Goal: Task Accomplishment & Management: Use online tool/utility

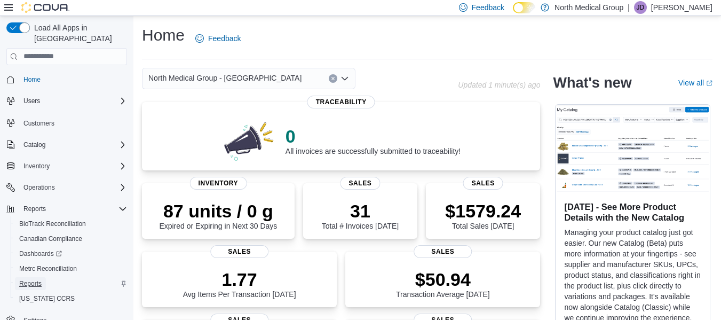
click at [43, 277] on link "Reports" at bounding box center [30, 283] width 31 height 13
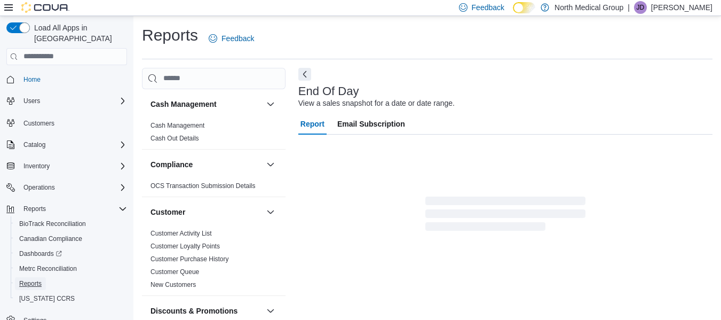
scroll to position [18, 0]
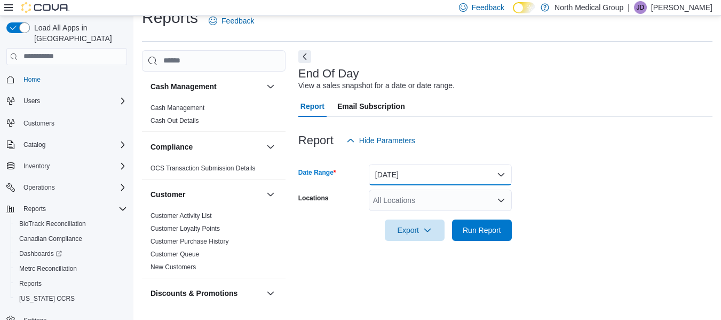
click at [410, 174] on button "Today" at bounding box center [440, 174] width 143 height 21
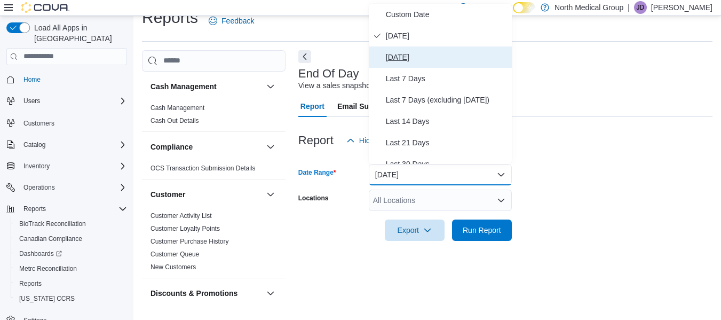
click at [407, 54] on span "Yesterday" at bounding box center [447, 57] width 122 height 13
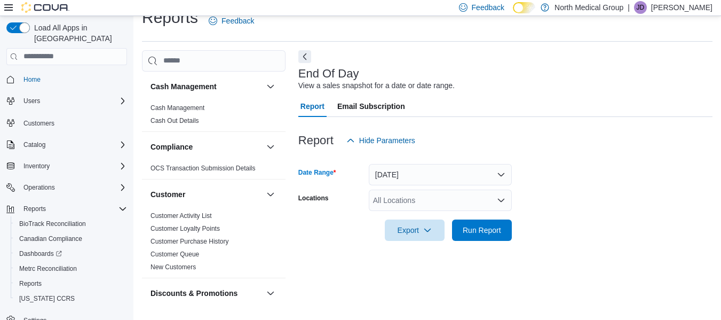
click at [401, 196] on div "All Locations" at bounding box center [440, 199] width 143 height 21
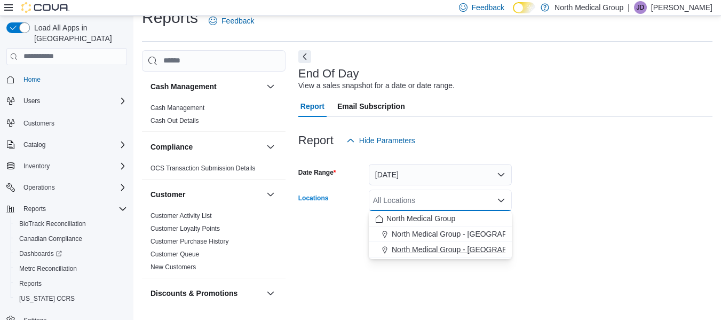
click at [411, 249] on span "North Medical Group - Pevely" at bounding box center [468, 249] width 153 height 11
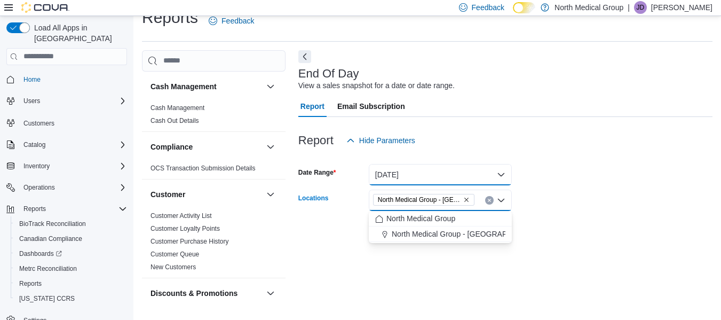
click at [436, 173] on button "Yesterday" at bounding box center [440, 174] width 143 height 21
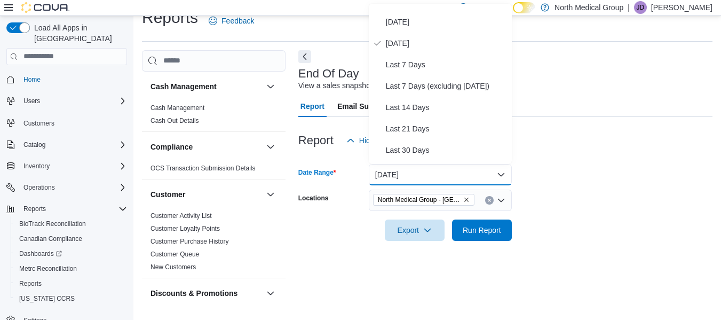
scroll to position [0, 0]
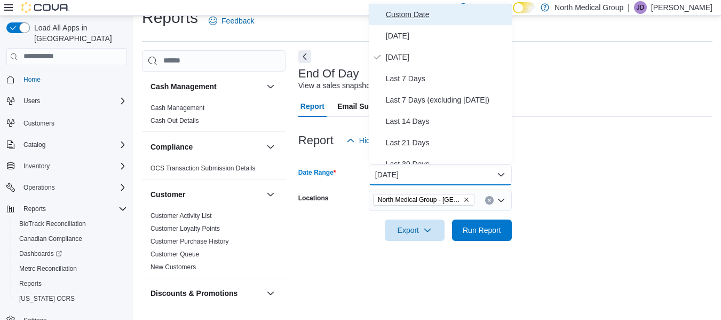
click at [429, 10] on span "Custom Date" at bounding box center [447, 14] width 122 height 13
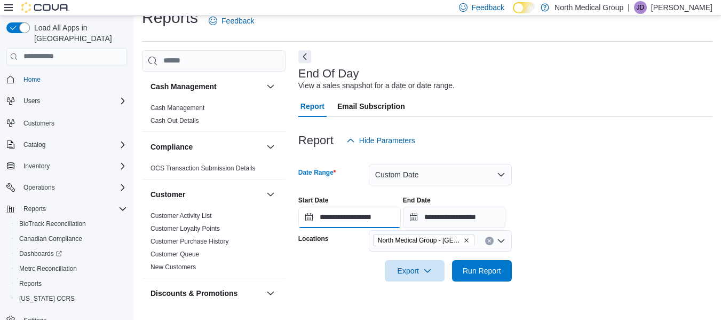
click at [311, 218] on input "**********" at bounding box center [349, 217] width 102 height 21
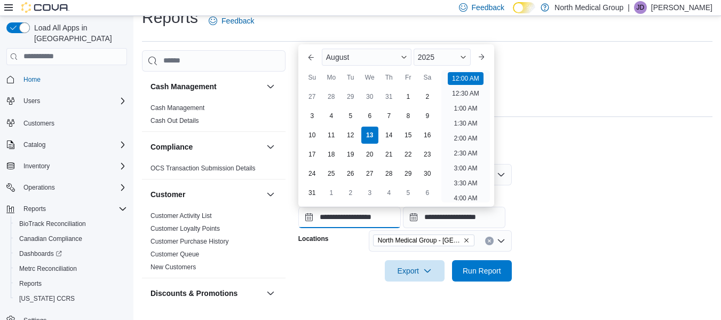
scroll to position [33, 0]
click at [353, 132] on div "12" at bounding box center [350, 134] width 19 height 19
type input "**********"
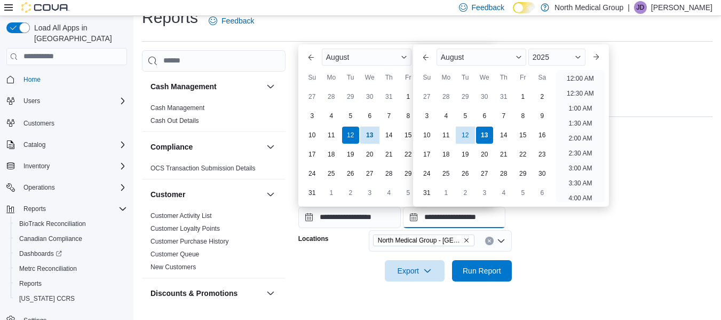
click at [423, 216] on input "**********" at bounding box center [454, 217] width 102 height 21
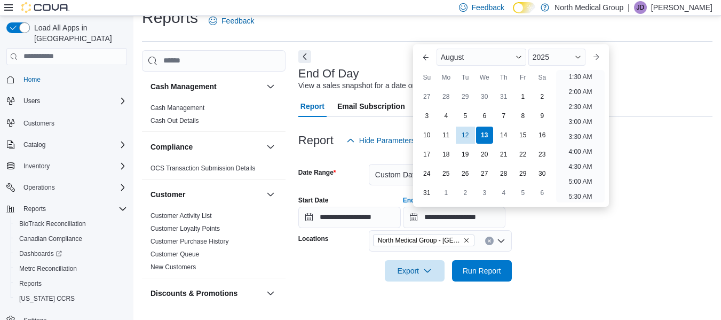
scroll to position [0, 0]
click at [592, 75] on li "12:00 AM" at bounding box center [581, 78] width 36 height 13
type input "**********"
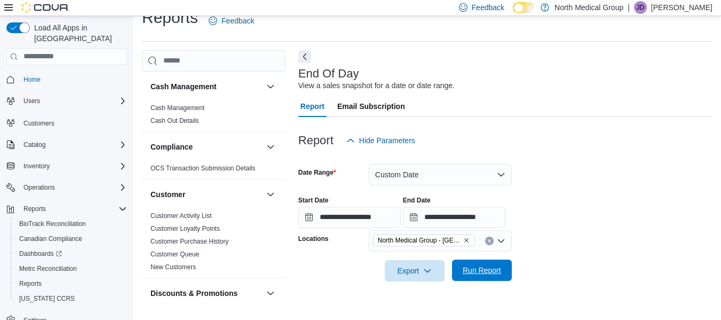
click at [482, 266] on span "Run Report" at bounding box center [482, 270] width 38 height 11
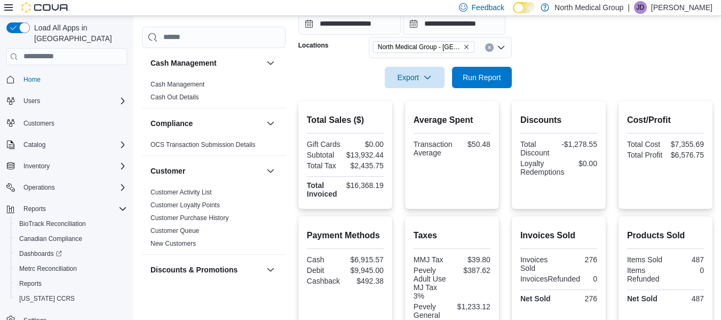
scroll to position [209, 0]
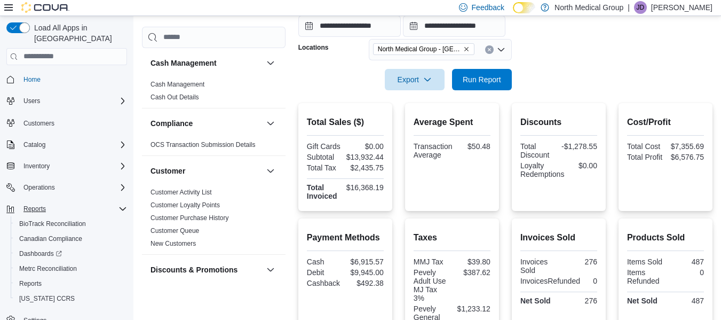
click at [117, 202] on div "Reports" at bounding box center [73, 208] width 108 height 13
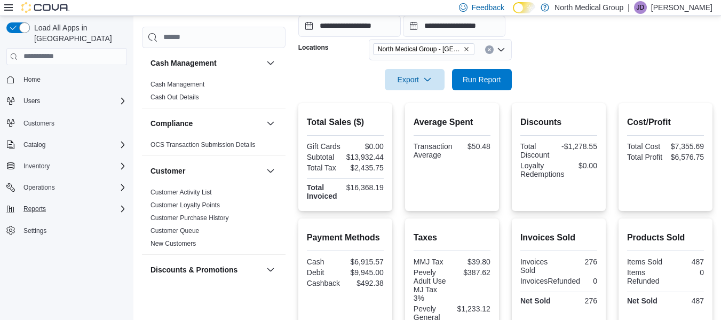
click at [116, 202] on div "Reports" at bounding box center [73, 208] width 108 height 13
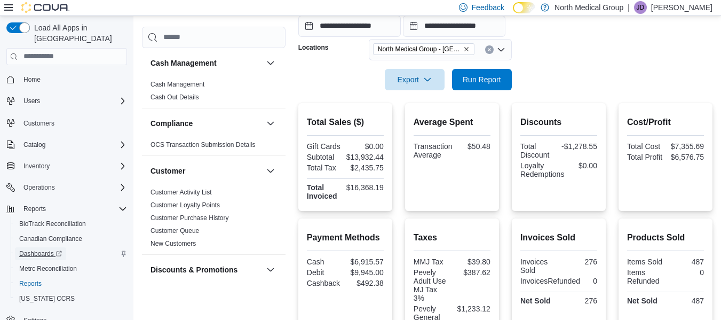
click at [43, 249] on span "Dashboards" at bounding box center [40, 253] width 43 height 9
